Goal: Task Accomplishment & Management: Manage account settings

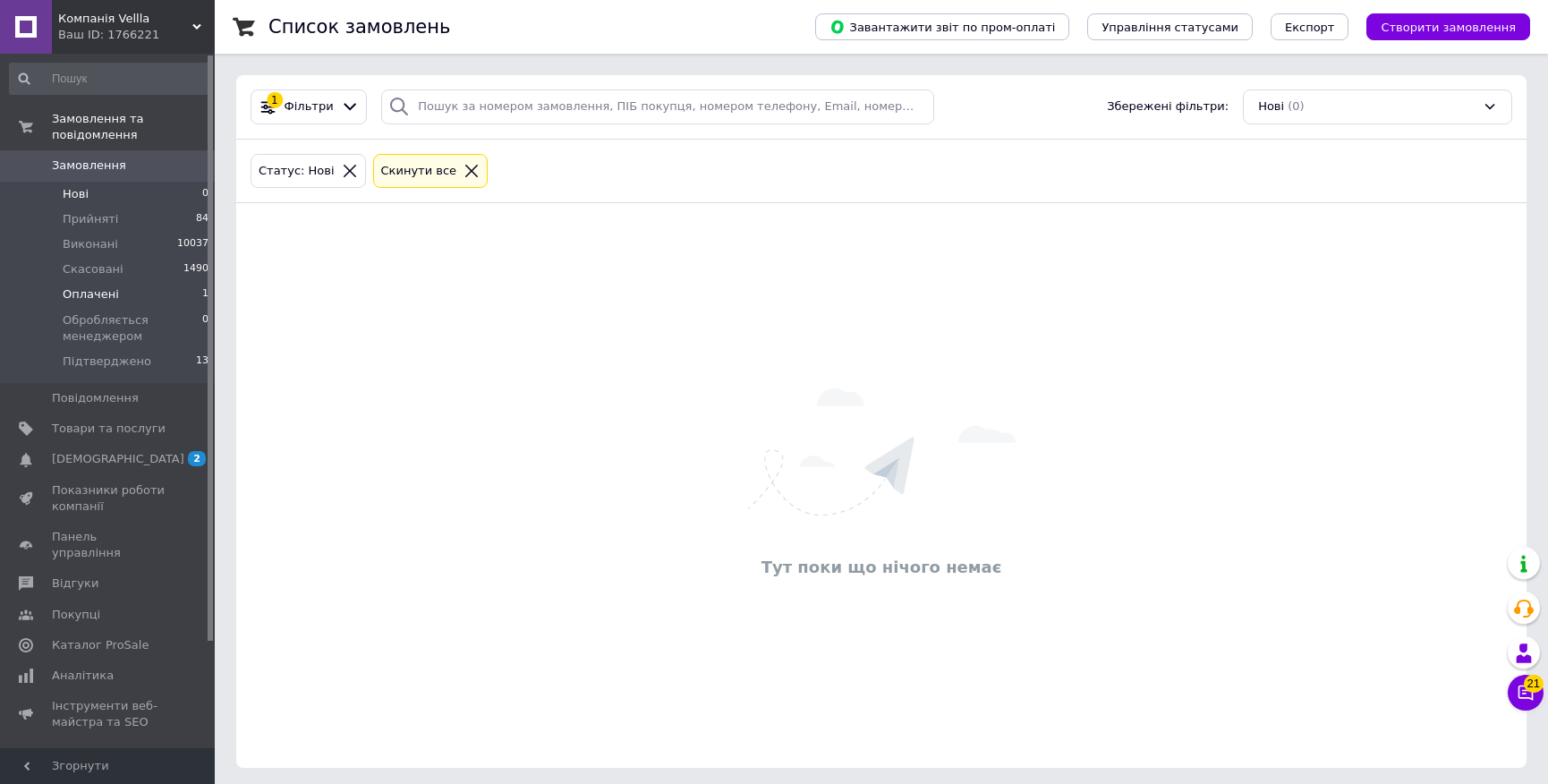
click at [100, 286] on span "Оплачені" at bounding box center [90, 294] width 56 height 17
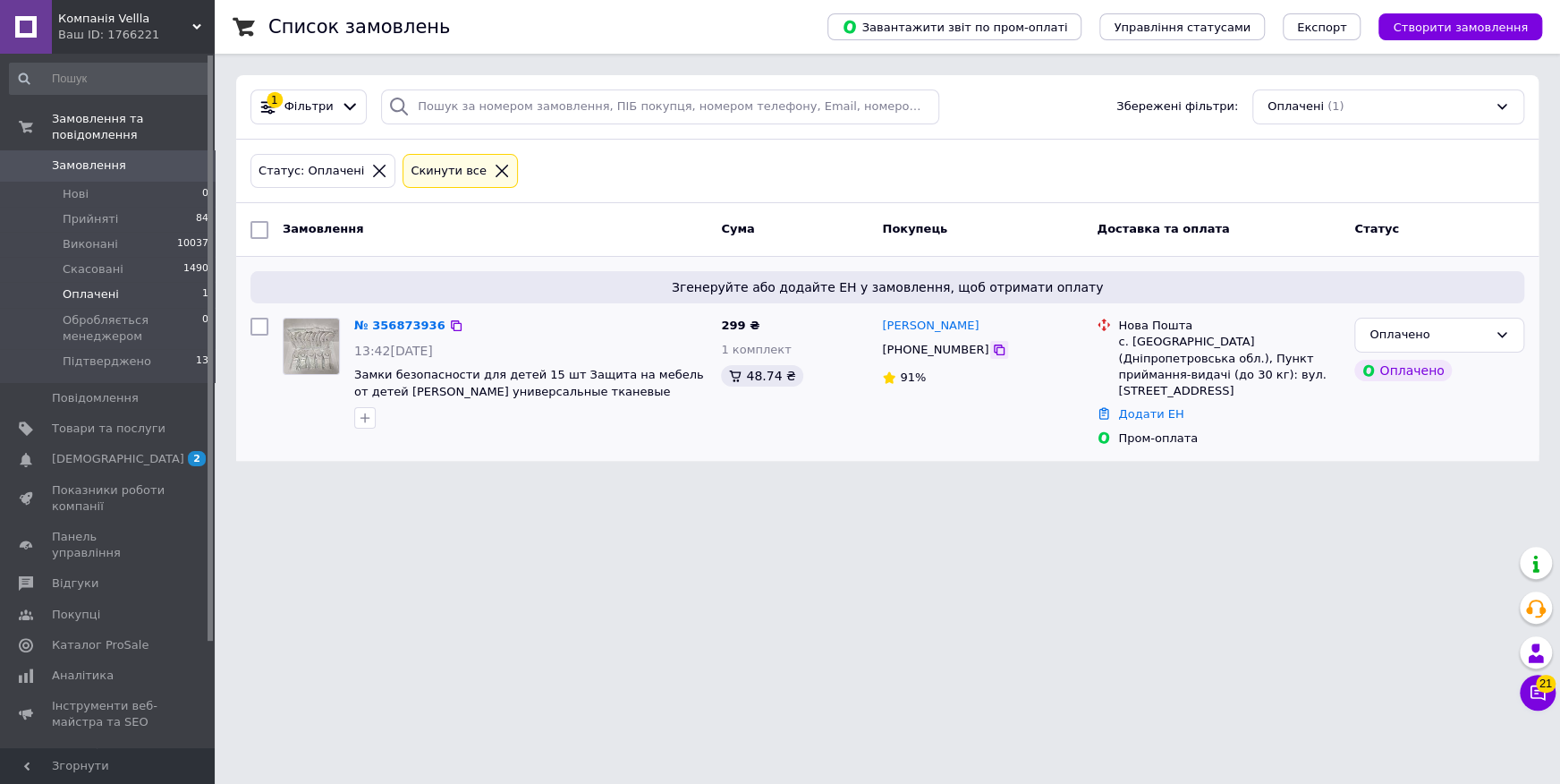
click at [992, 348] on icon at bounding box center [1000, 350] width 15 height 15
click at [385, 323] on link "№ 356873936" at bounding box center [400, 325] width 92 height 14
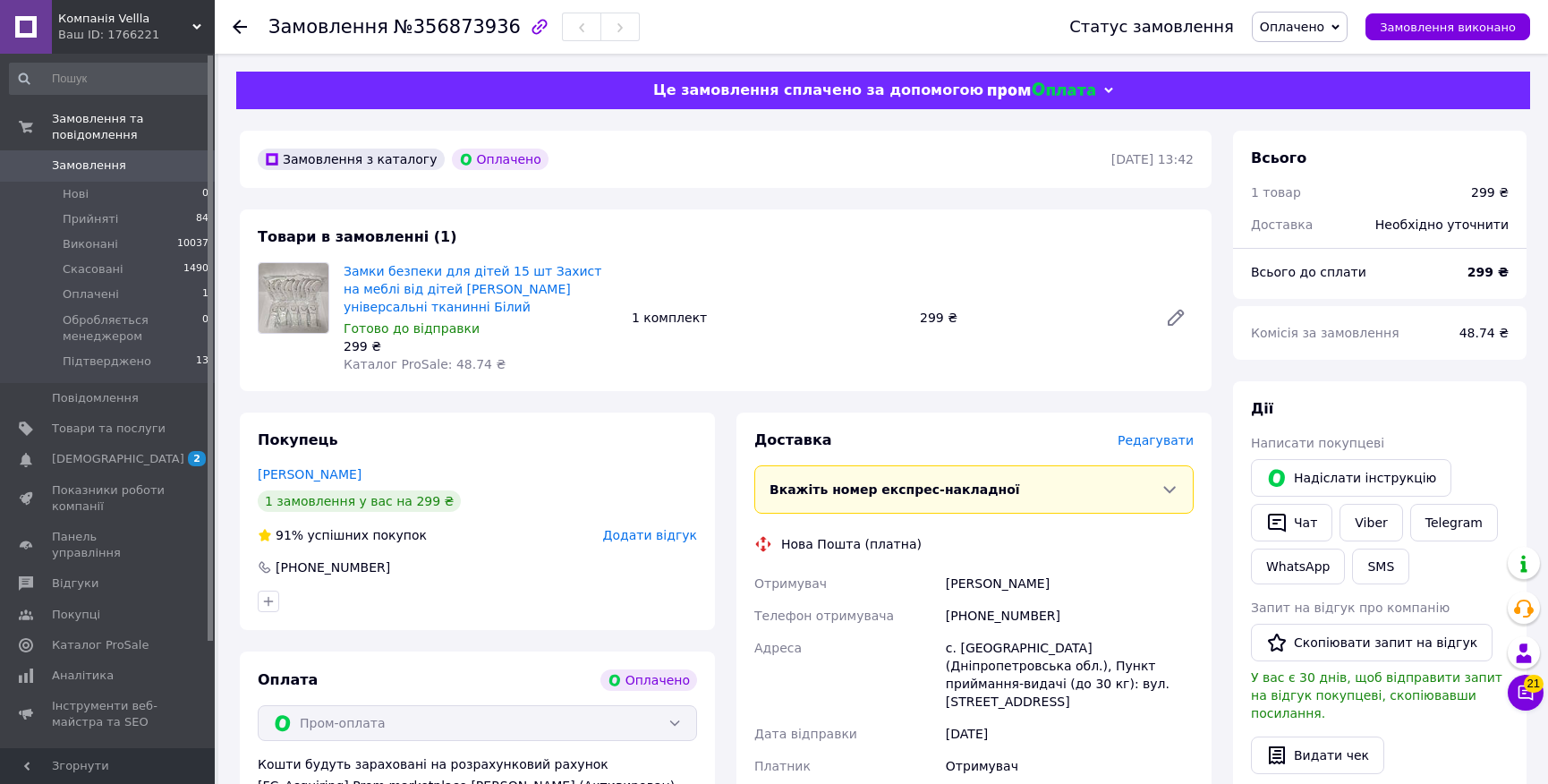
click at [1300, 26] on span "Оплачено" at bounding box center [1292, 27] width 64 height 15
click at [1313, 170] on li "Підтверджено" at bounding box center [1346, 170] width 187 height 27
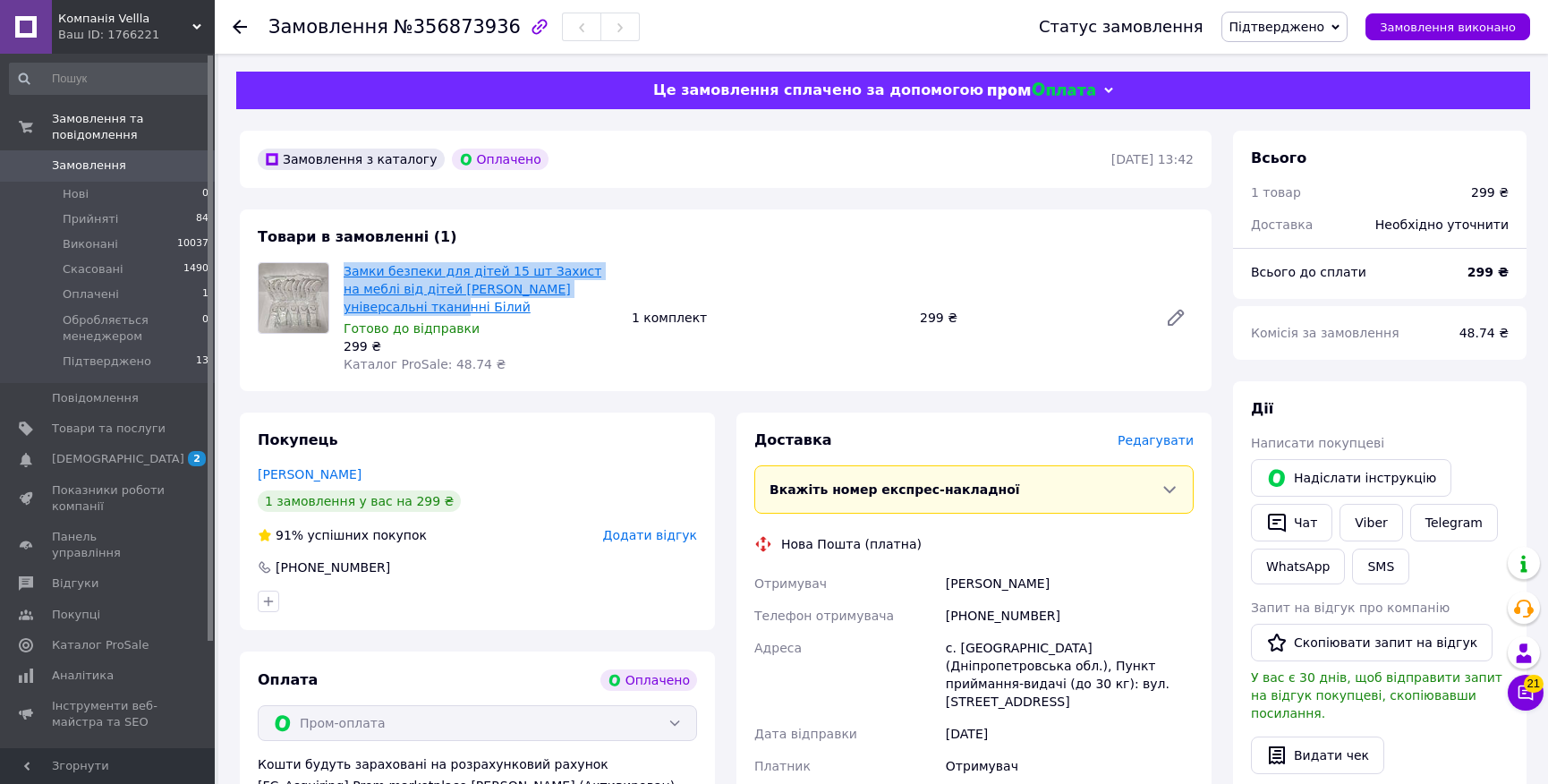
drag, startPoint x: 404, startPoint y: 268, endPoint x: 564, endPoint y: 292, distance: 161.8
click at [592, 290] on div "Замки безпеки для дітей 15 шт Захист на меблі від дітей [PERSON_NAME] універсал…" at bounding box center [481, 317] width 288 height 118
copy link "Замки безпеки для дітей 15 шт Захист на меблі від дітей [PERSON_NAME] універсал…"
click at [240, 23] on icon at bounding box center [240, 27] width 15 height 15
